Goal: Check status: Check status

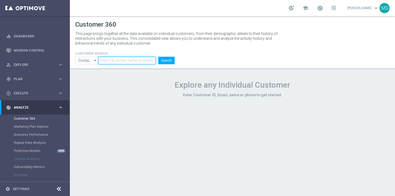
click at [126, 62] on input "text" at bounding box center [126, 61] width 57 height 8
paste input "600047"
type input "600047"
click at [158, 57] on button "Search" at bounding box center [166, 61] width 16 height 8
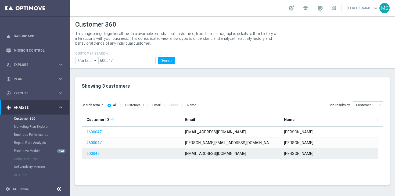
click at [177, 153] on div "600047" at bounding box center [131, 153] width 99 height 10
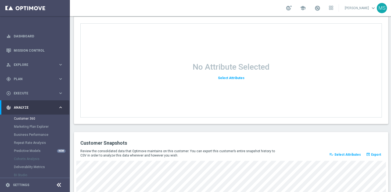
scroll to position [738, 0]
